Goal: Information Seeking & Learning: Learn about a topic

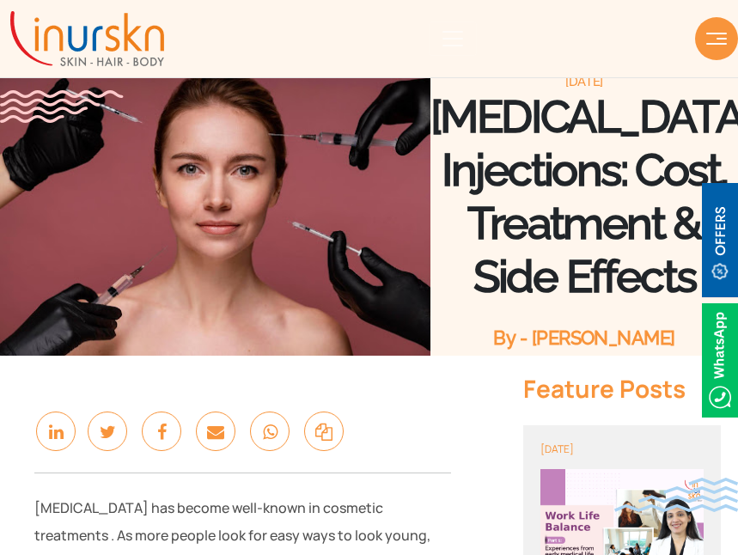
click at [193, 255] on img at bounding box center [215, 212] width 430 height 287
click at [211, 225] on img at bounding box center [215, 212] width 430 height 287
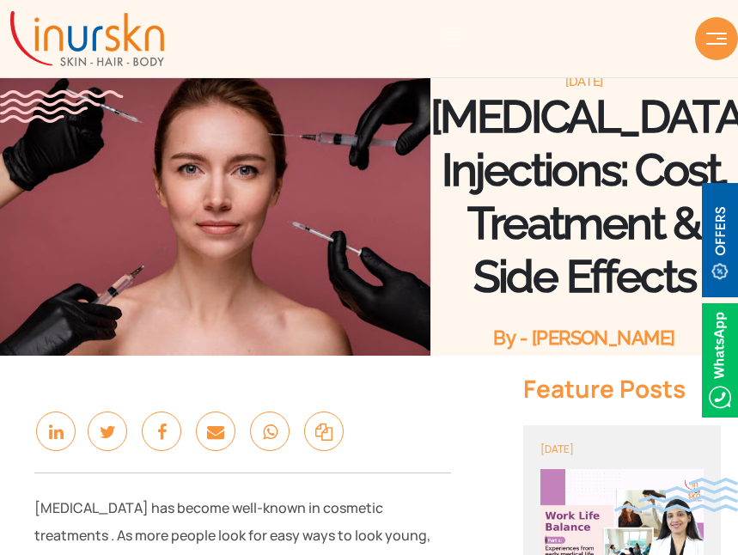
click at [236, 218] on img at bounding box center [215, 212] width 430 height 287
drag, startPoint x: 236, startPoint y: 218, endPoint x: 131, endPoint y: 189, distance: 109.6
click at [130, 193] on img at bounding box center [215, 212] width 430 height 287
